Goal: Task Accomplishment & Management: Use online tool/utility

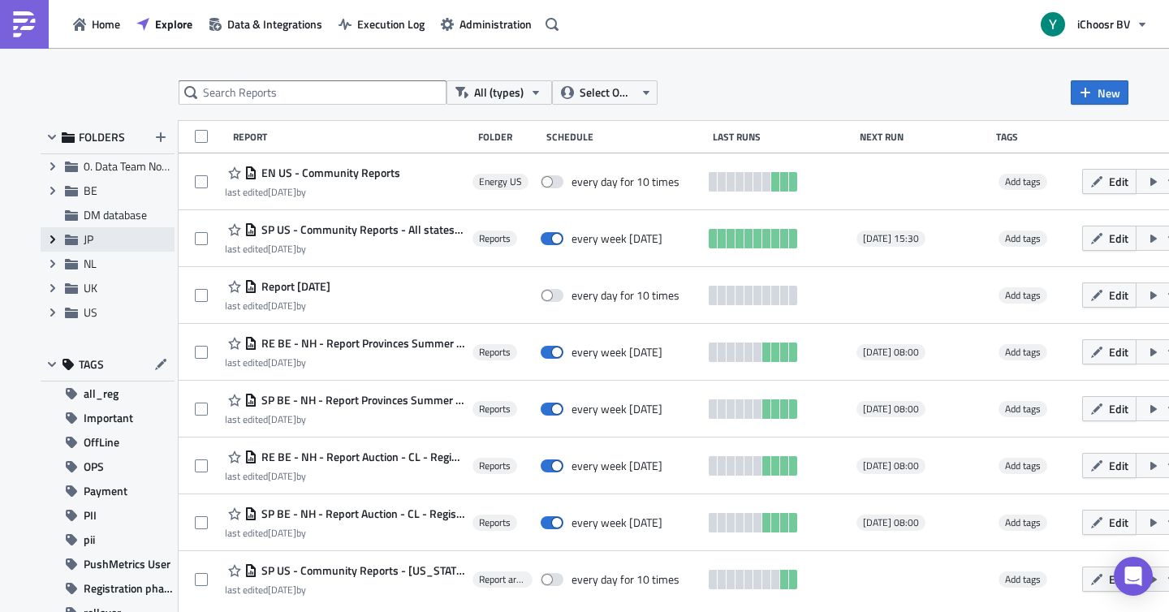
click at [49, 236] on icon "Expand group" at bounding box center [52, 239] width 13 height 13
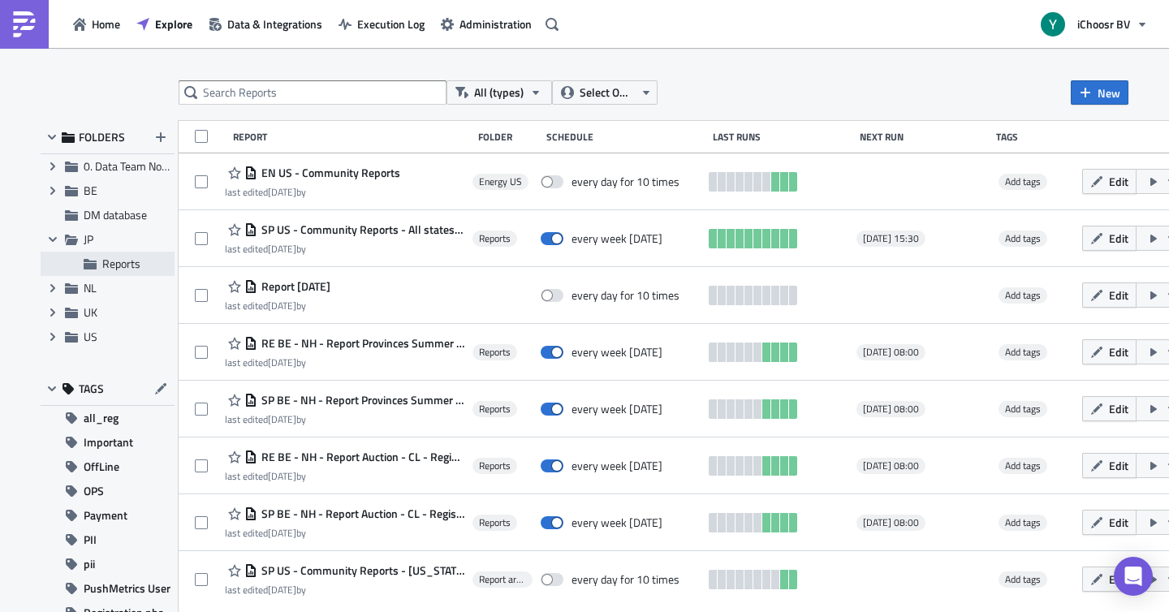
click at [119, 259] on span "Reports" at bounding box center [121, 263] width 38 height 17
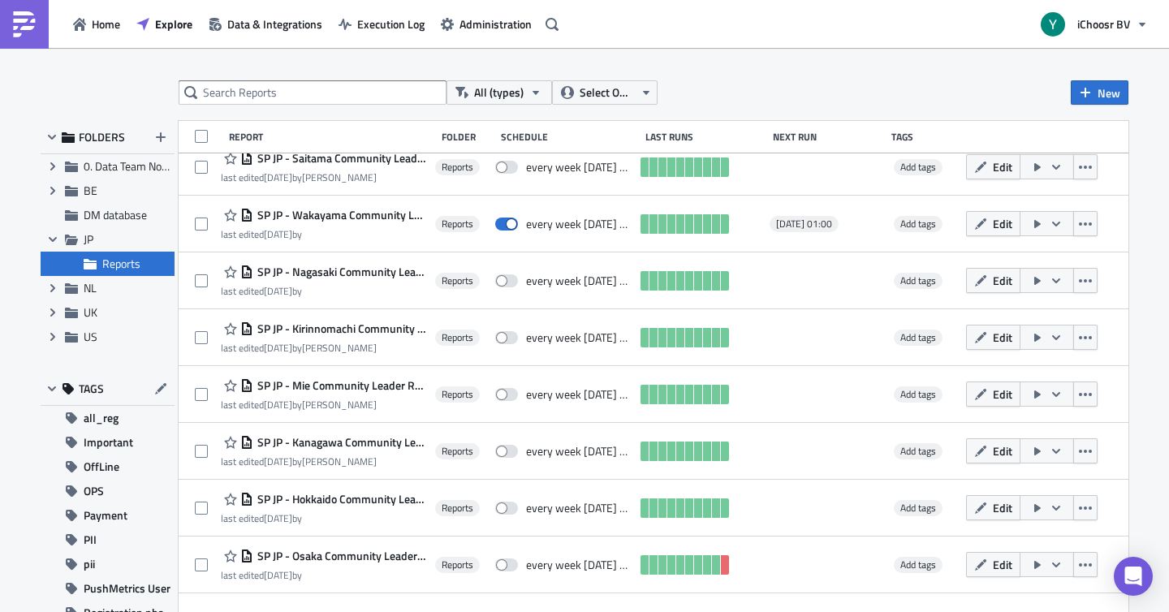
scroll to position [187, 0]
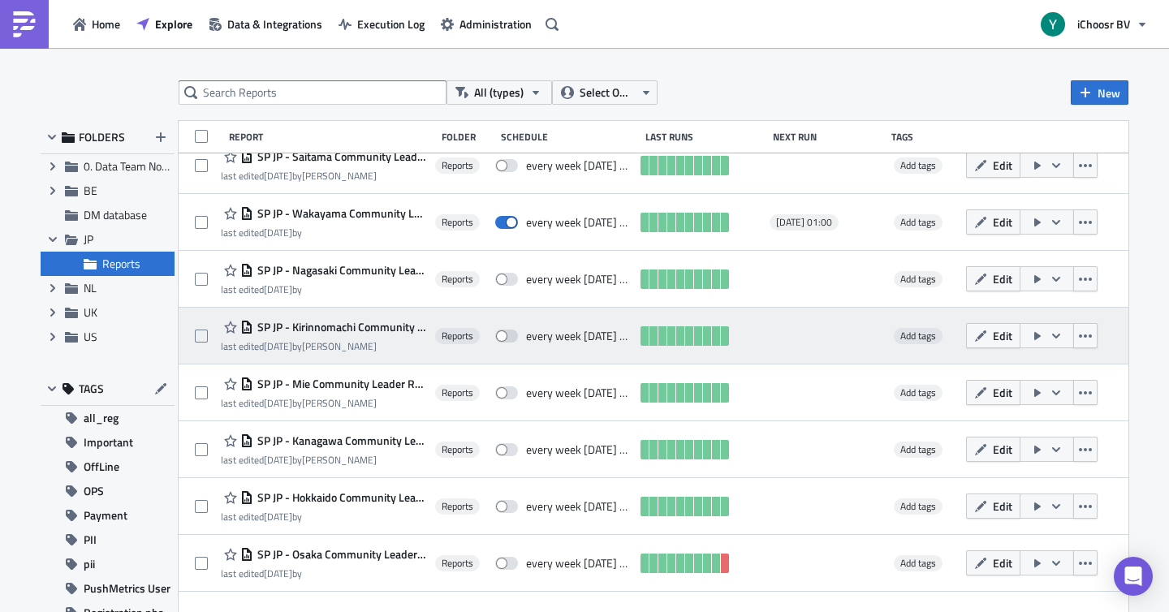
click at [578, 334] on div "every week [DATE] until [DATE]" at bounding box center [579, 336] width 107 height 15
click at [400, 330] on span "SP JP - Kirinnomachi Community Leader Reports" at bounding box center [340, 327] width 174 height 15
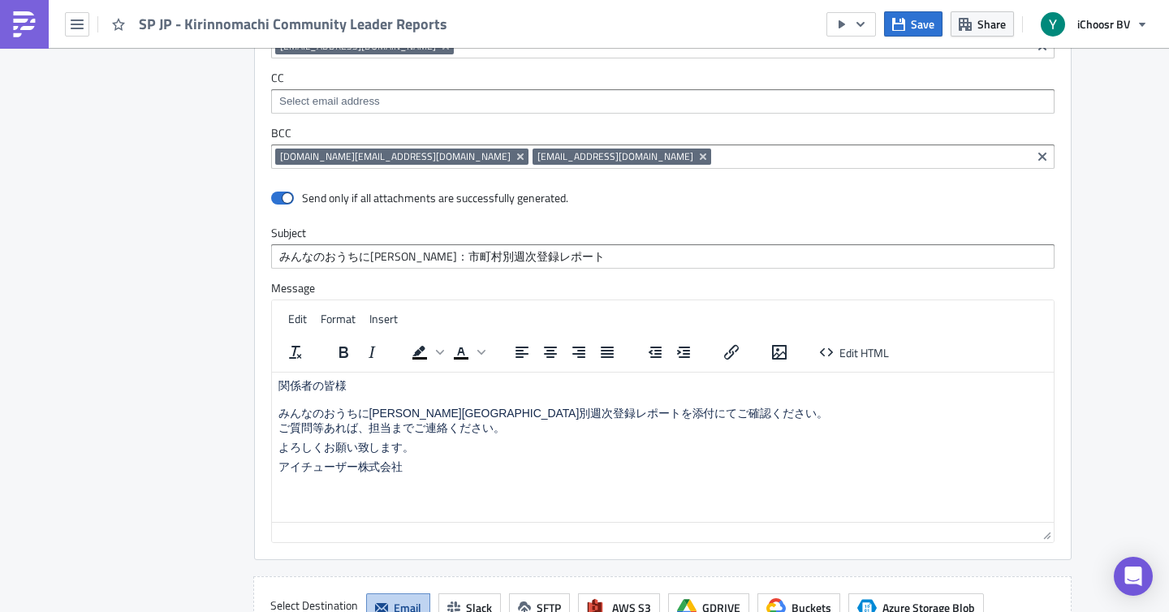
scroll to position [1411, 0]
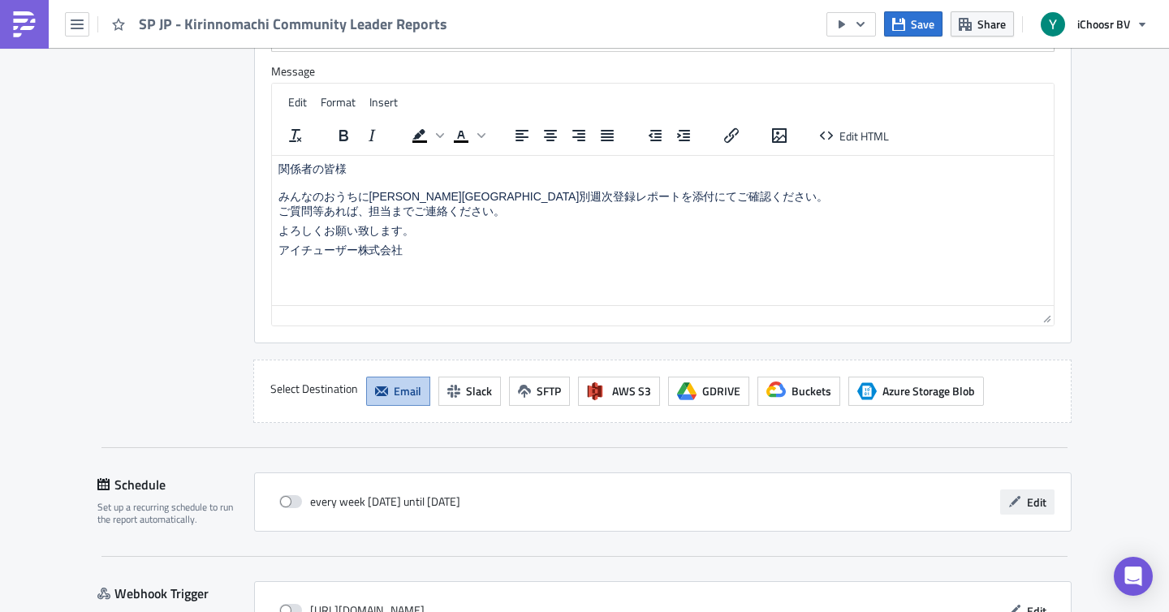
click at [1036, 500] on span "Edit" at bounding box center [1036, 502] width 19 height 17
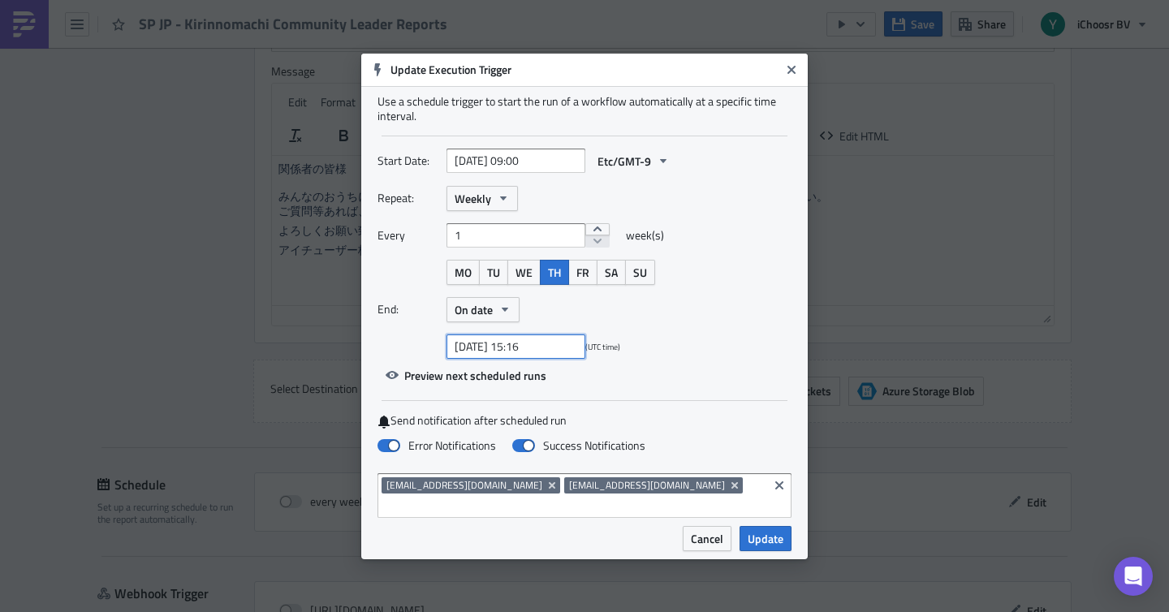
select select "9"
select select "2025"
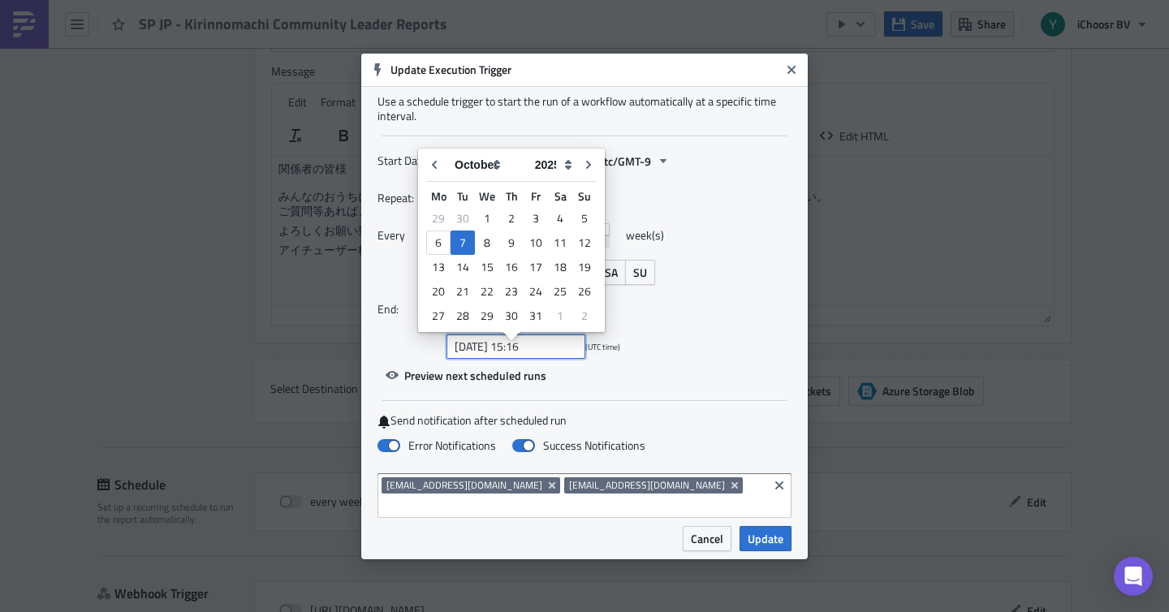
click at [512, 359] on input "[DATE] 15:16" at bounding box center [516, 346] width 139 height 24
click at [511, 241] on div "9" at bounding box center [511, 242] width 24 height 23
type input "[DATE] 15:16"
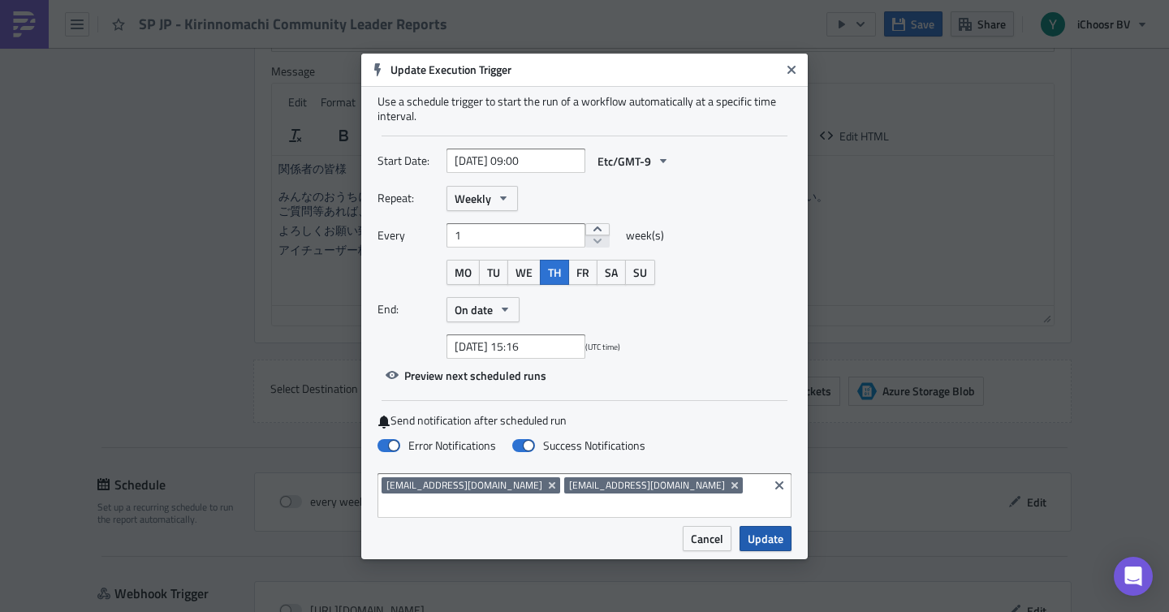
click at [775, 537] on span "Update" at bounding box center [766, 538] width 36 height 17
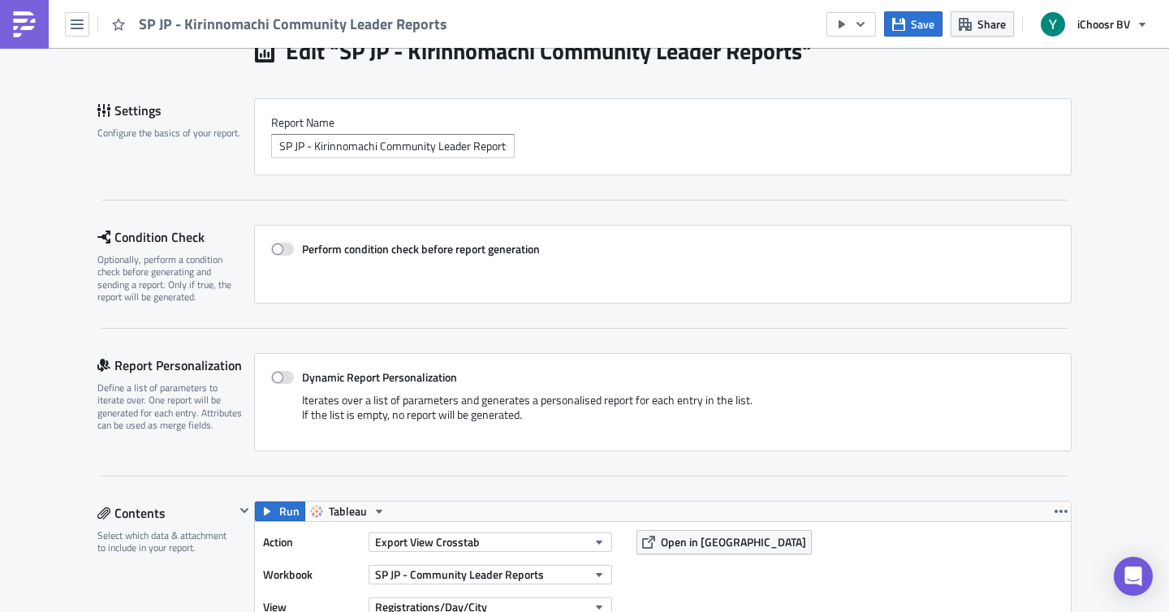
scroll to position [71, 0]
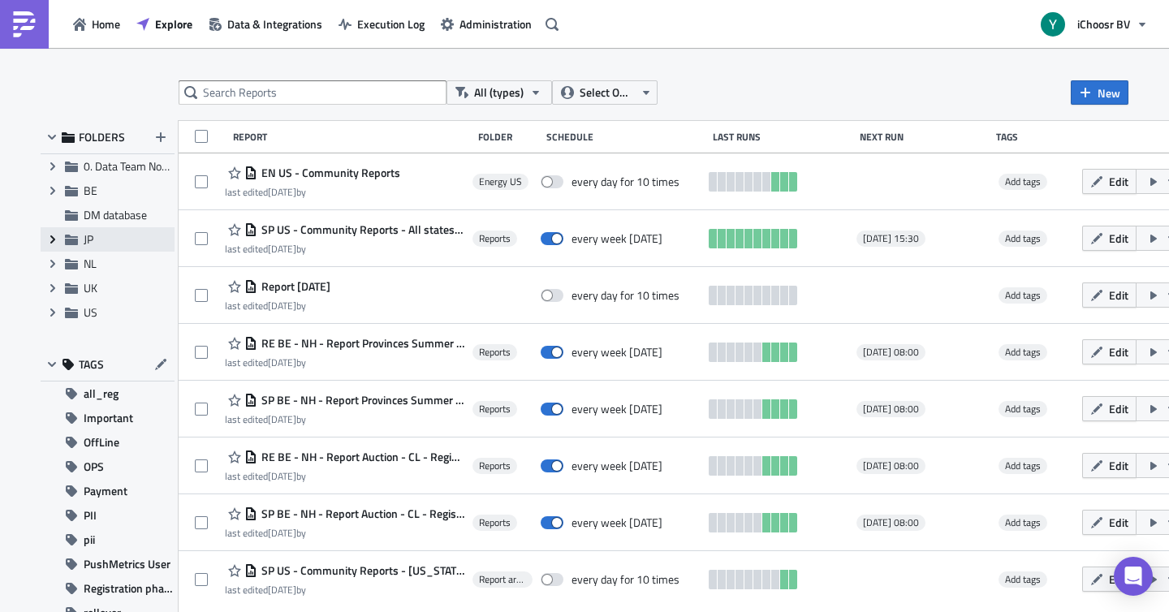
click at [56, 235] on icon "Expand group" at bounding box center [52, 239] width 13 height 13
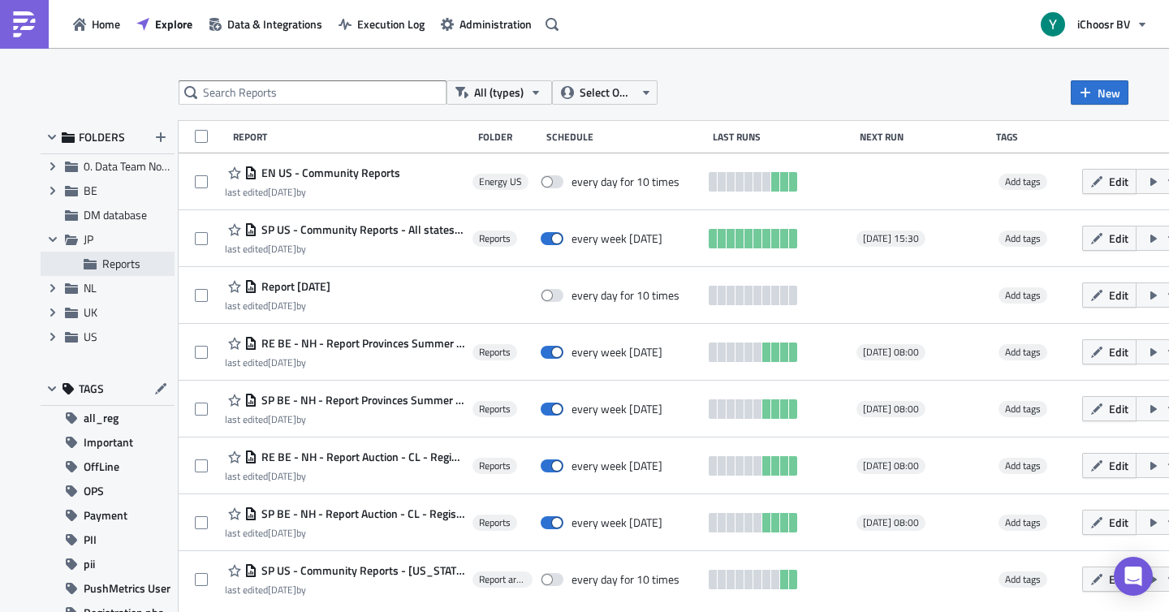
click at [111, 261] on span "Reports" at bounding box center [121, 263] width 38 height 17
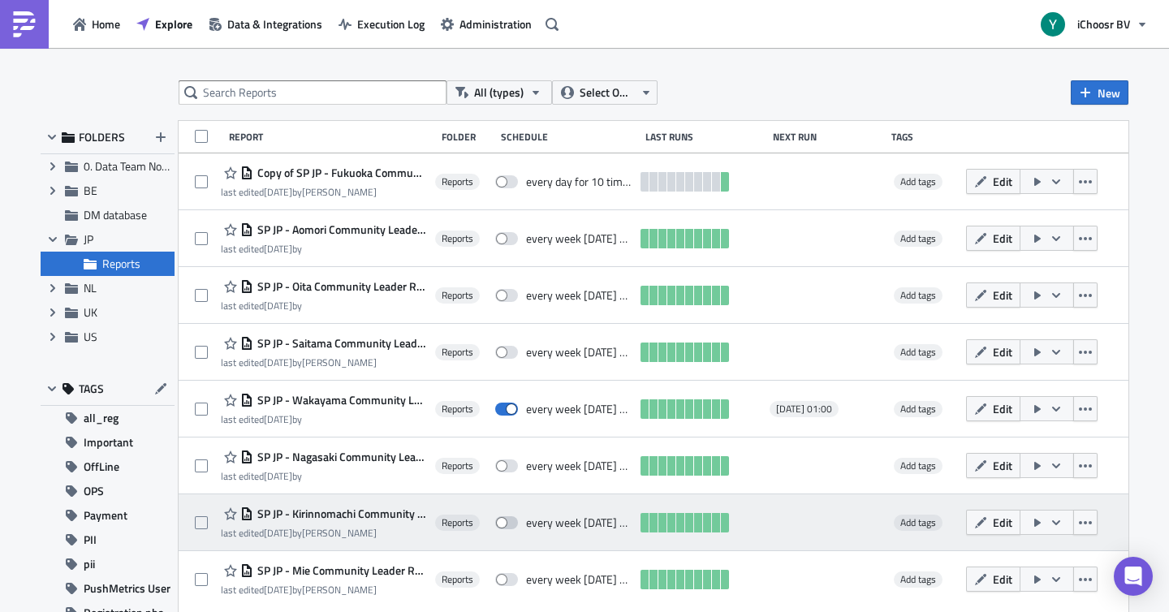
click at [518, 524] on span at bounding box center [506, 522] width 23 height 13
click at [509, 524] on input "checkbox" at bounding box center [503, 523] width 11 height 11
checkbox input "true"
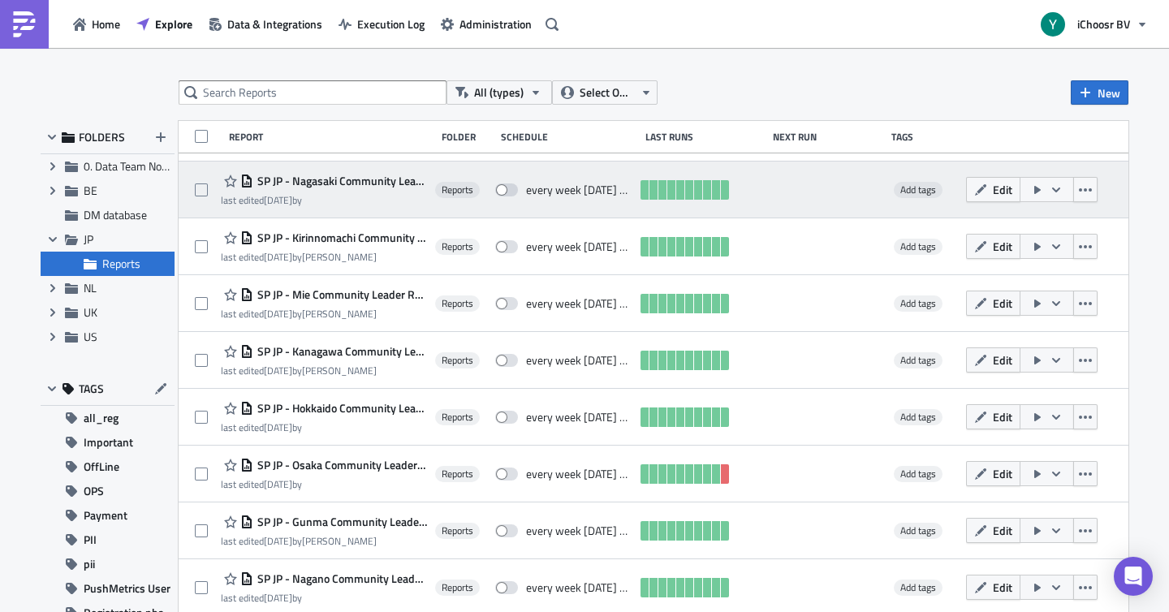
scroll to position [284, 0]
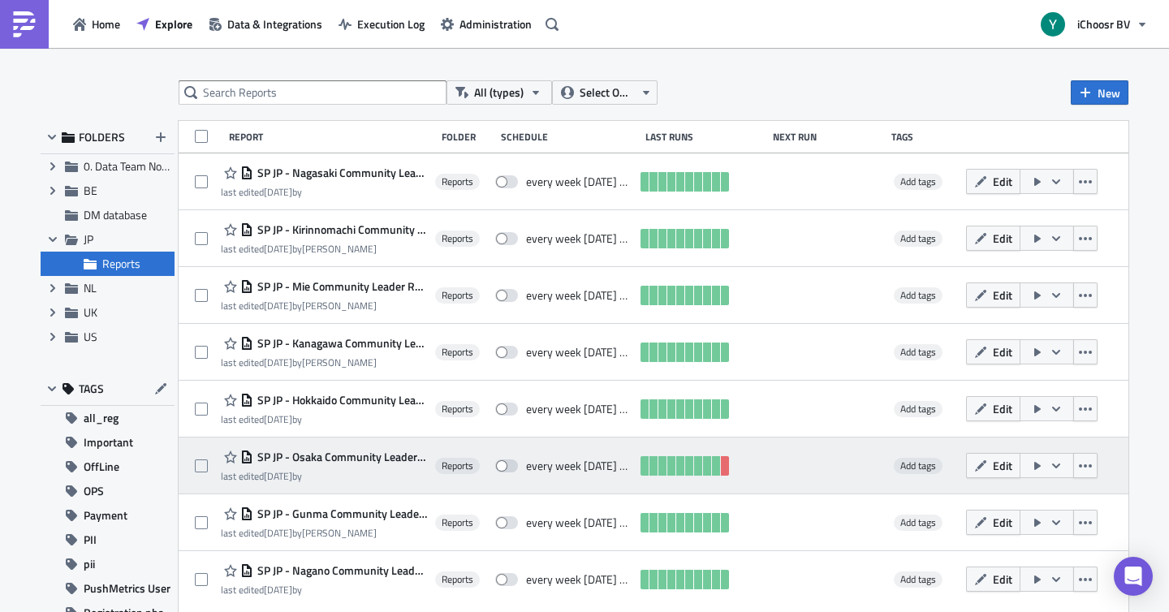
click at [332, 455] on span "SP JP - Osaka Community Leader Reports" at bounding box center [340, 457] width 174 height 15
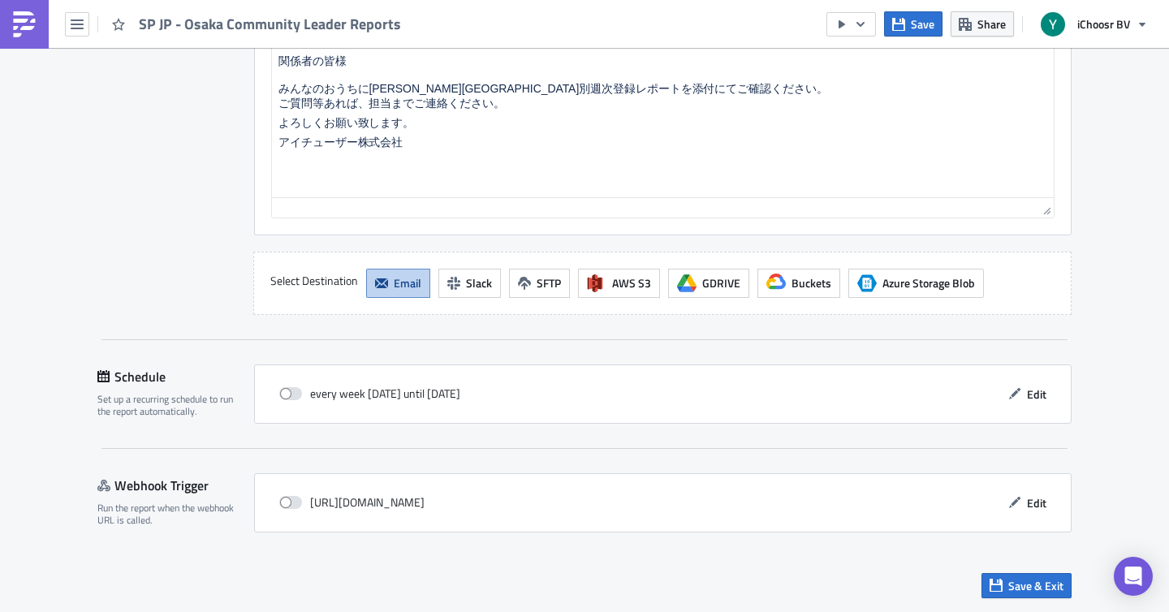
scroll to position [1519, 0]
click at [1029, 391] on span "Edit" at bounding box center [1036, 394] width 19 height 17
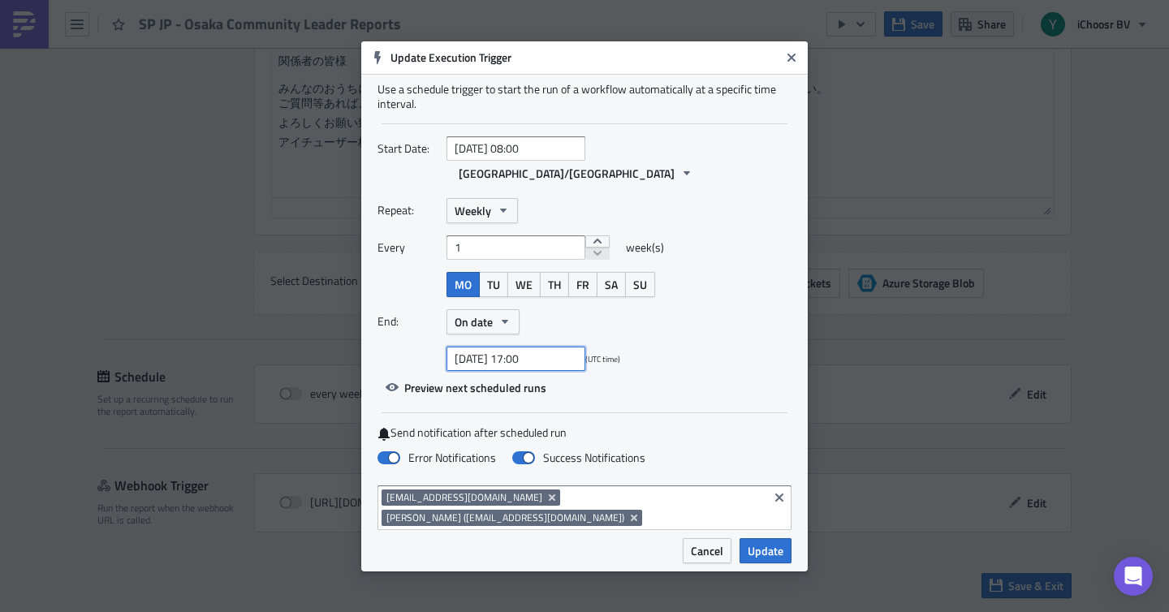
select select "9"
select select "2025"
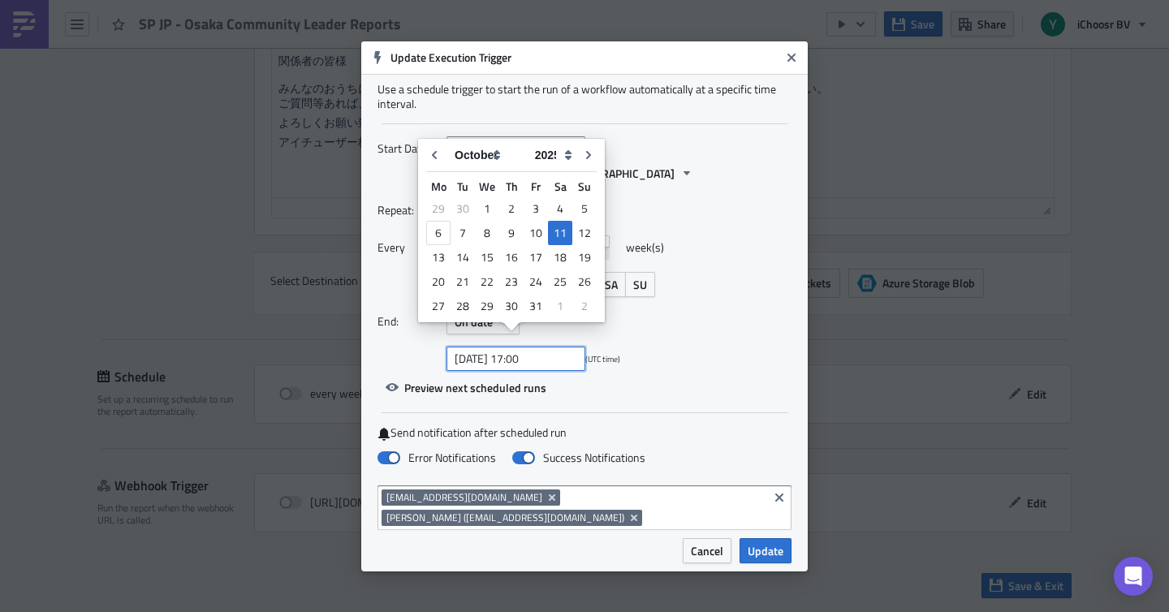
click at [522, 347] on input "[DATE] 17:00" at bounding box center [516, 359] width 139 height 24
click at [541, 256] on div "17" at bounding box center [536, 257] width 24 height 23
type input "[DATE] 17:00"
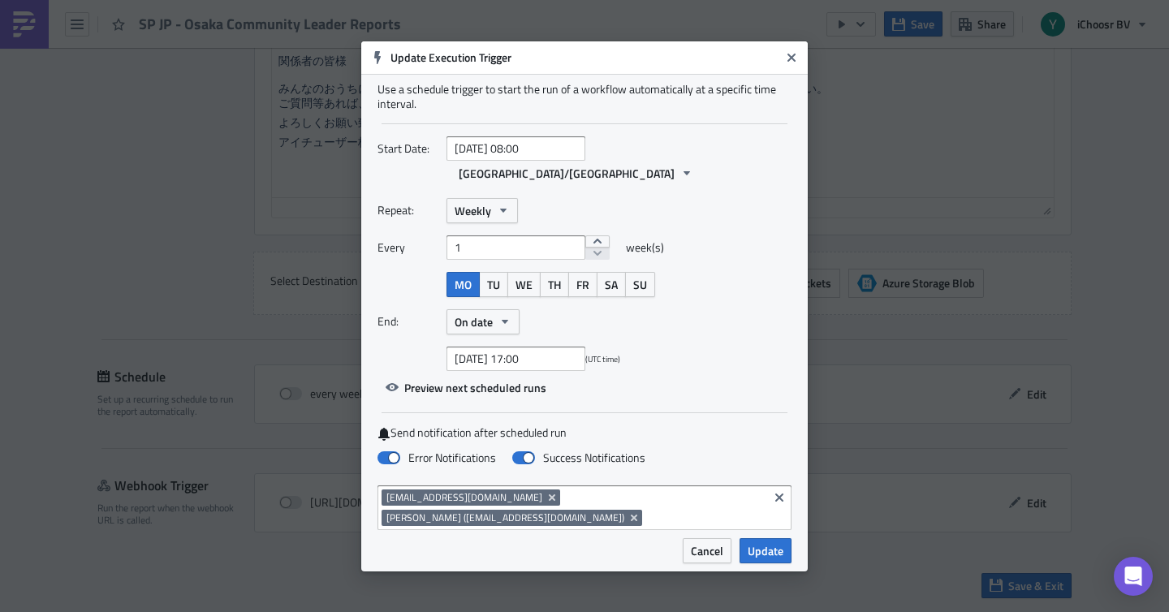
click at [760, 542] on span "Update" at bounding box center [766, 550] width 36 height 17
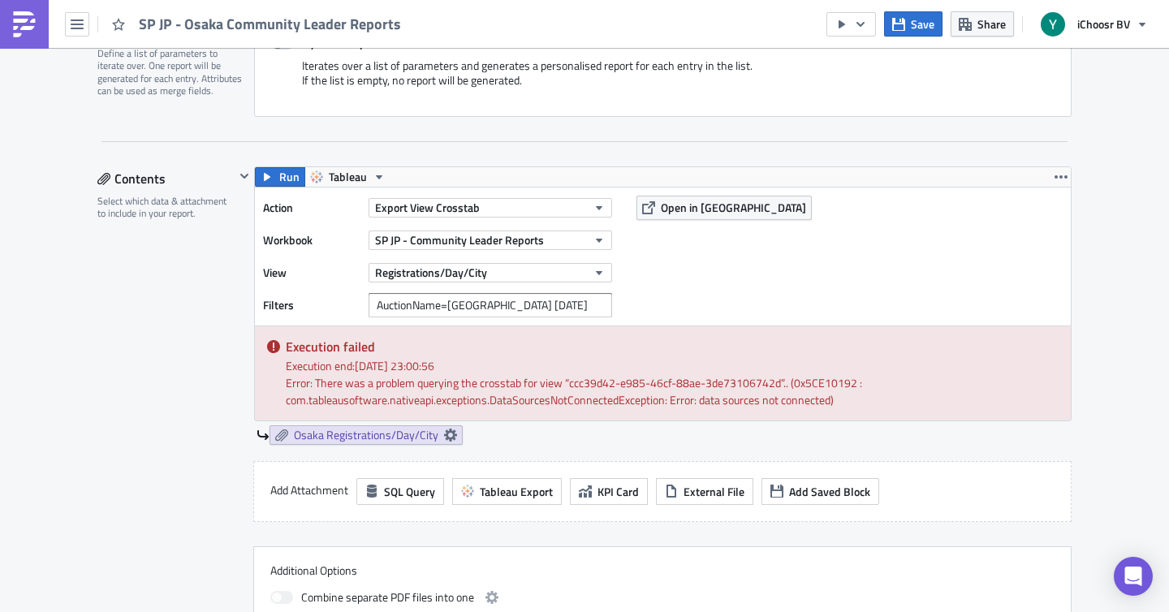
scroll to position [378, 0]
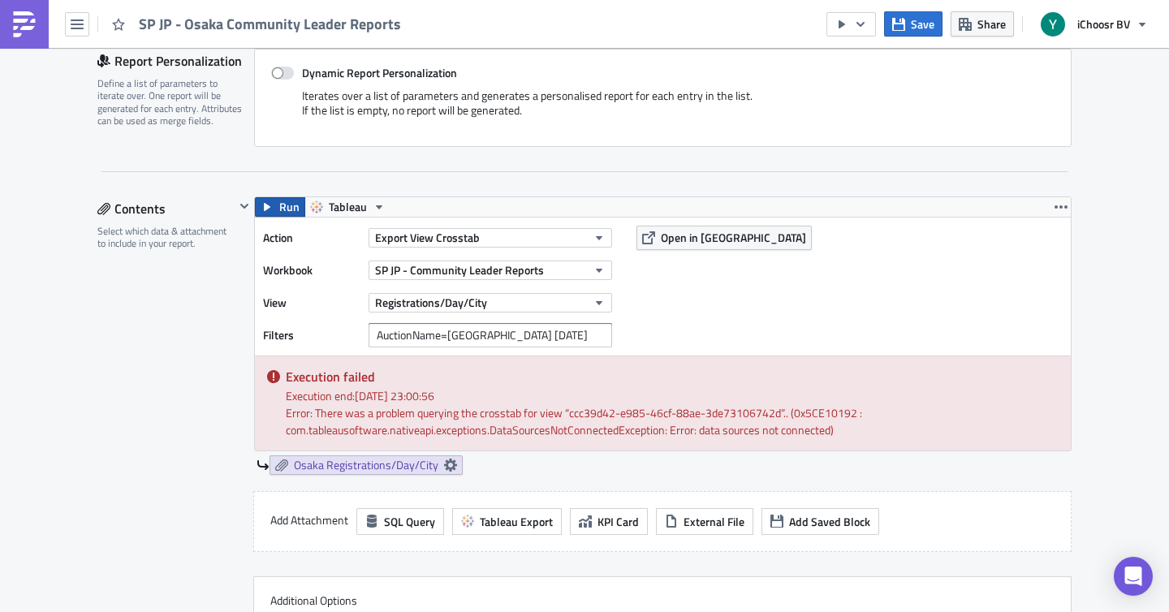
click at [274, 206] on button "Run" at bounding box center [280, 206] width 50 height 19
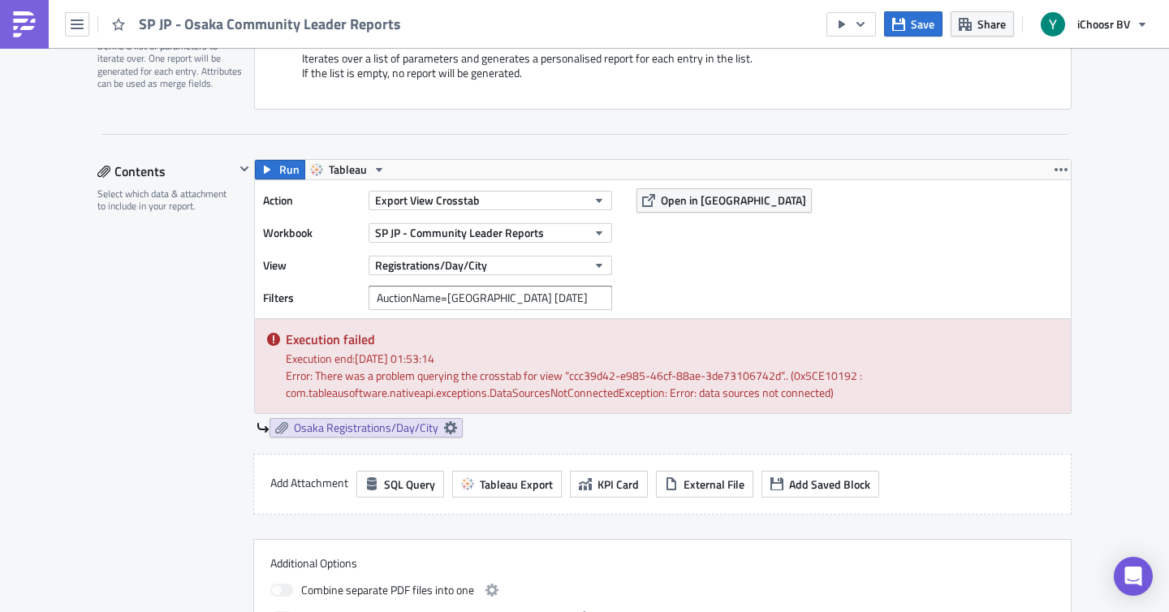
scroll to position [424, 0]
